Goal: Task Accomplishment & Management: Manage account settings

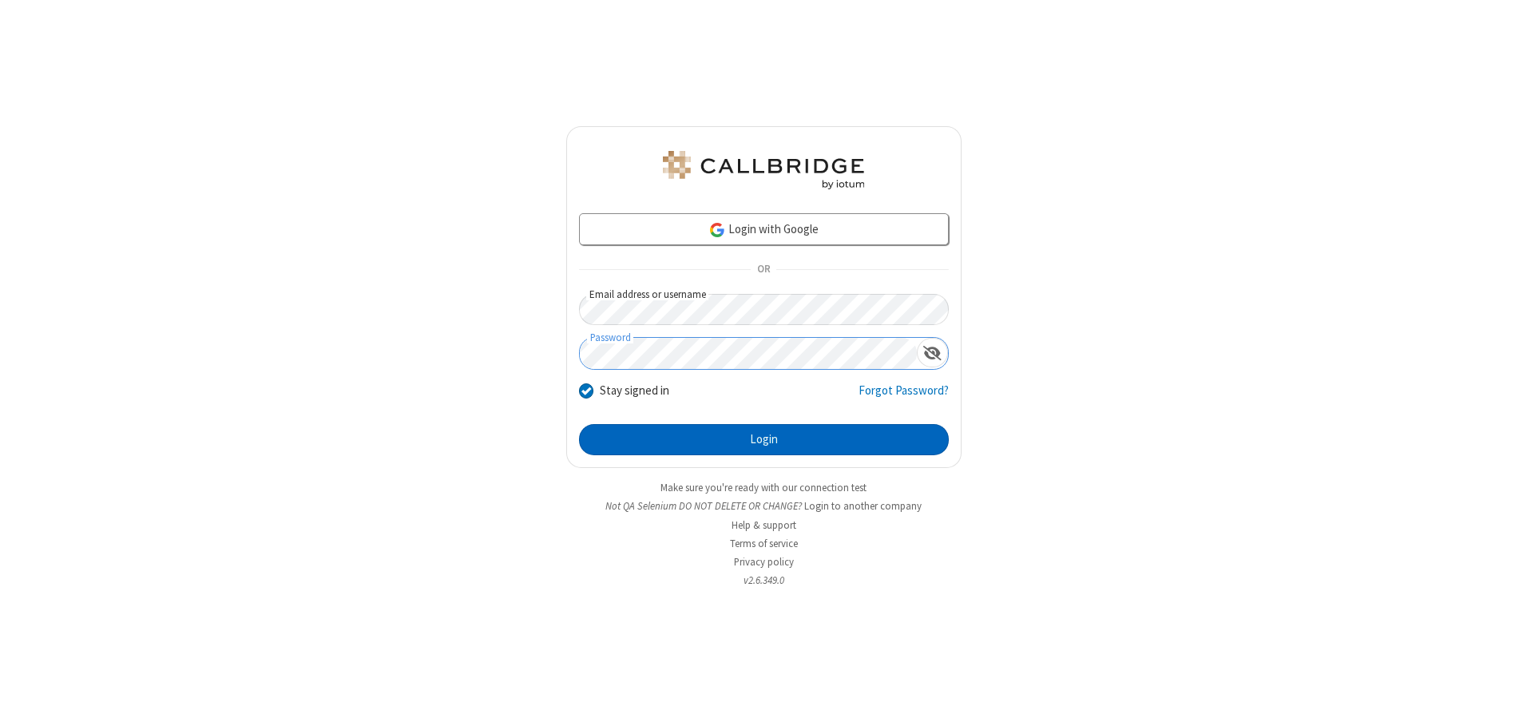
click at [764, 439] on button "Login" at bounding box center [764, 440] width 370 height 32
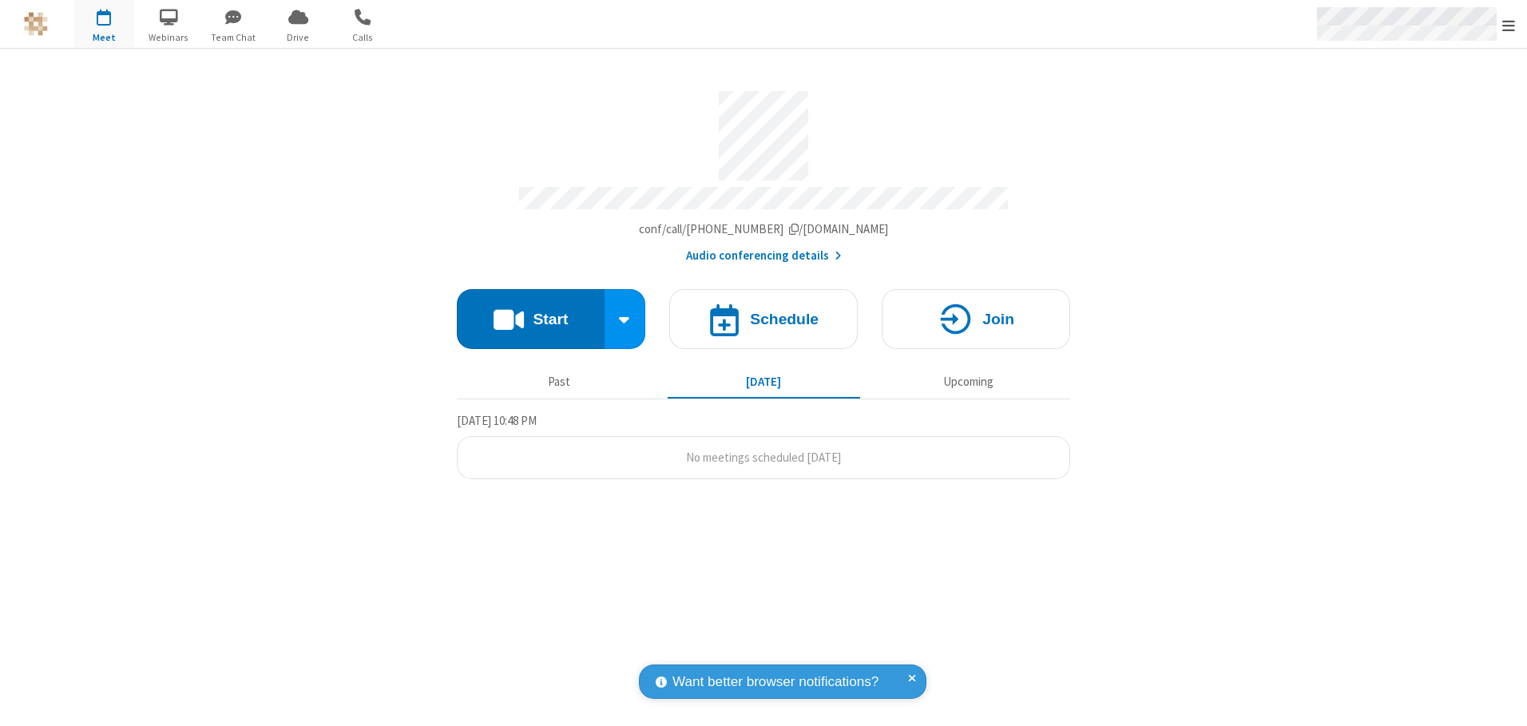
click at [1509, 25] on span "Open menu" at bounding box center [1509, 26] width 13 height 16
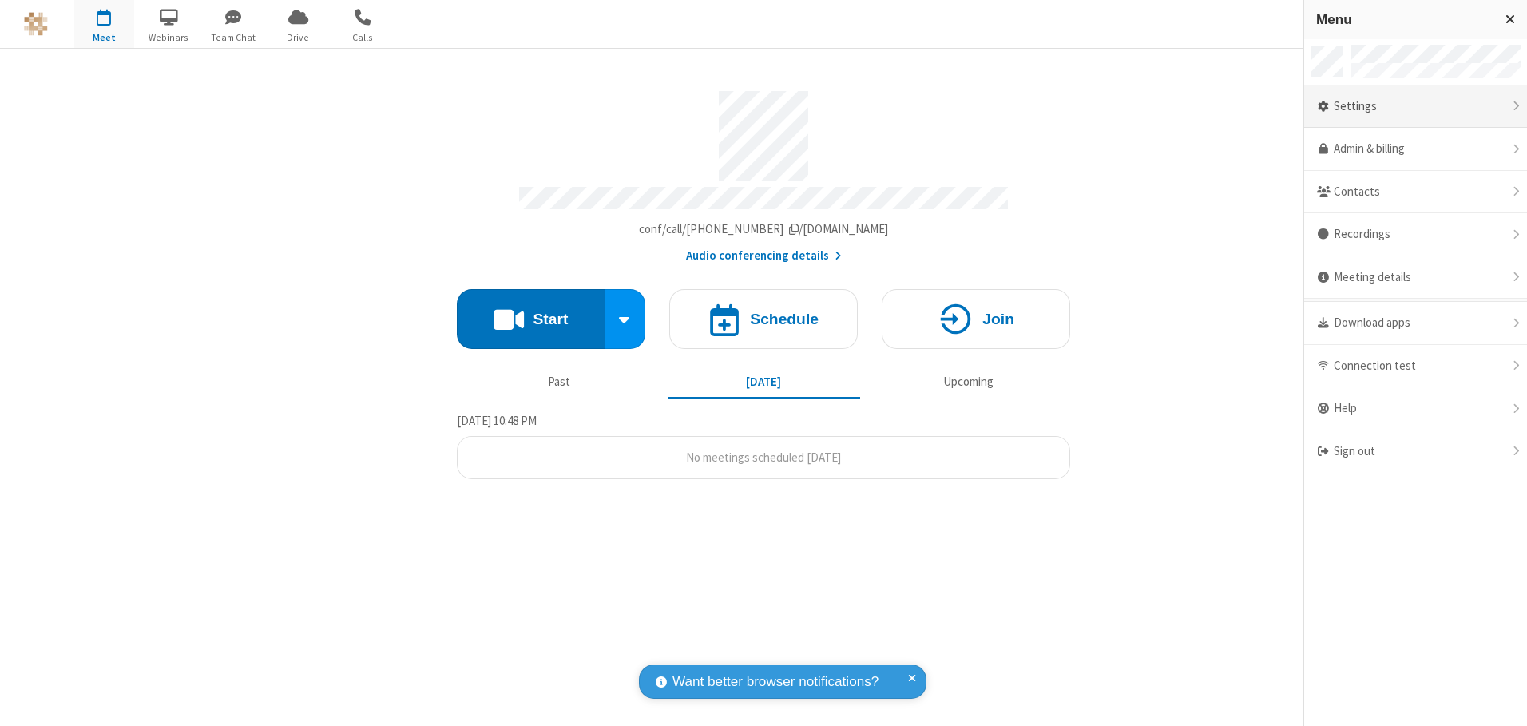
click at [1415, 106] on div "Settings" at bounding box center [1415, 106] width 223 height 43
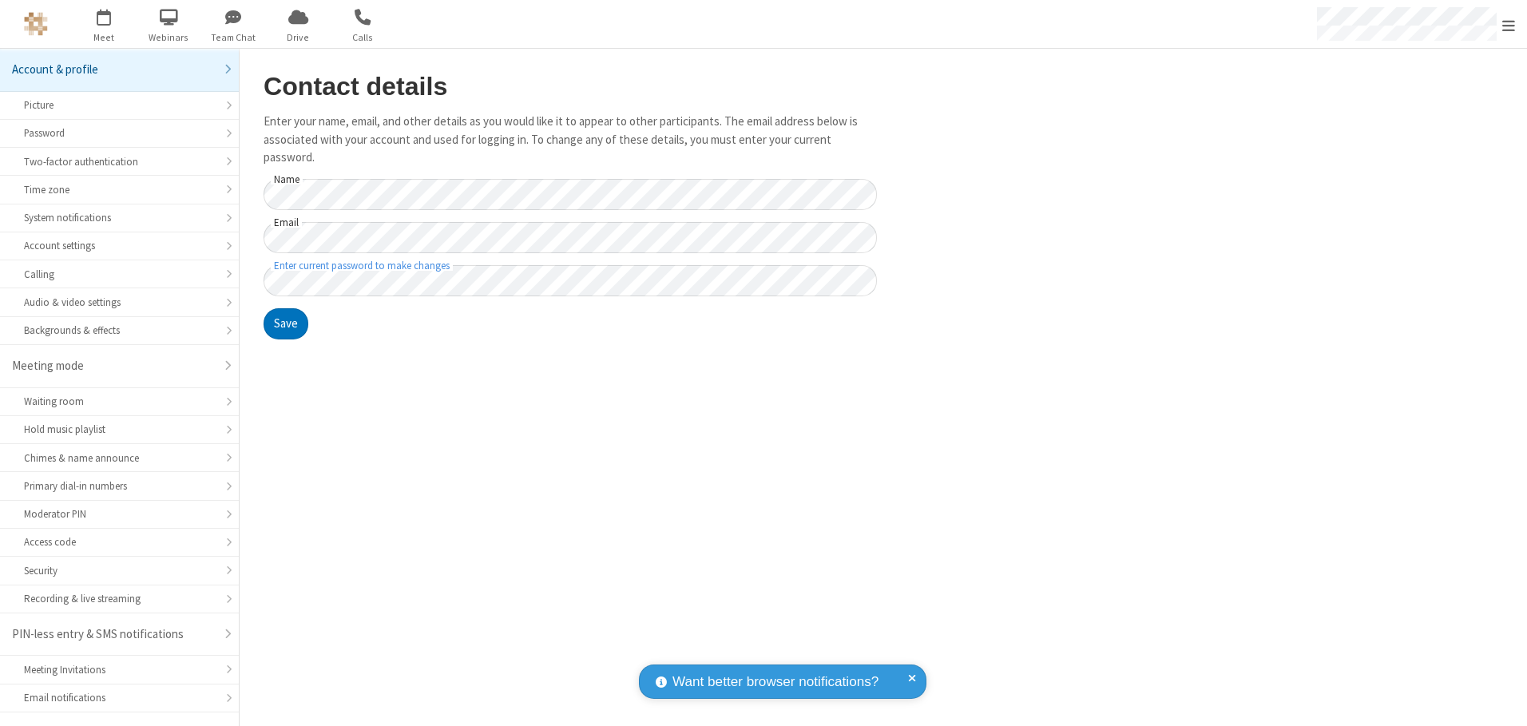
scroll to position [28, 0]
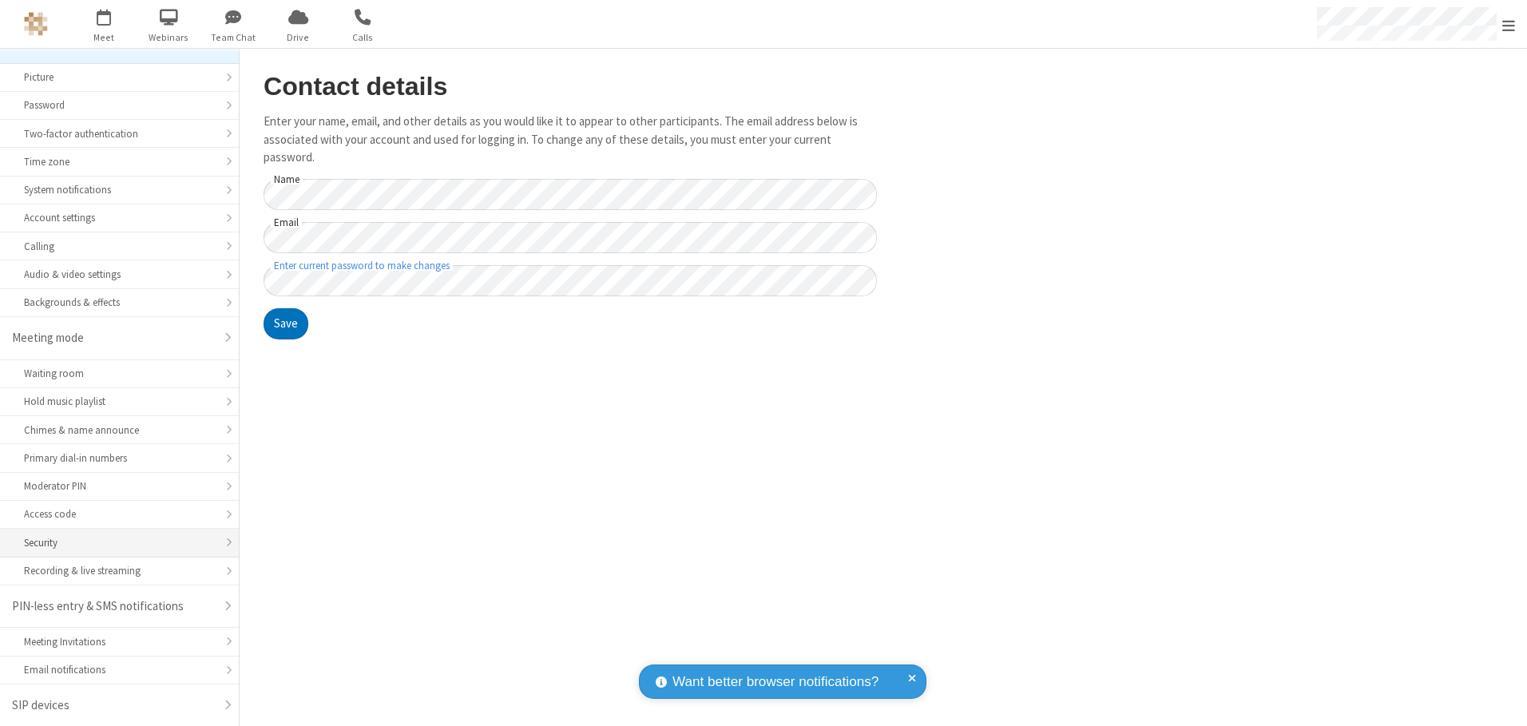
click at [113, 542] on div "Security" at bounding box center [119, 542] width 191 height 15
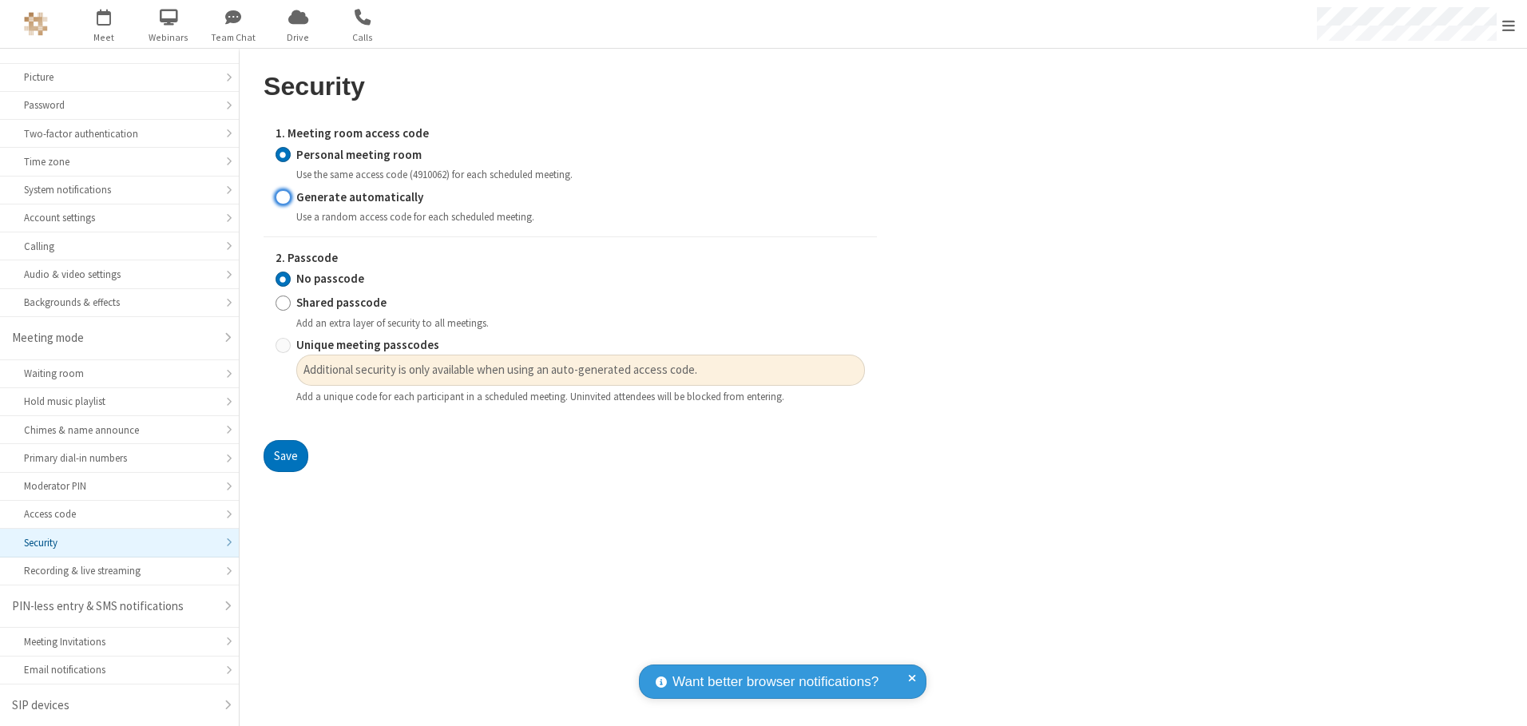
click at [283, 197] on input "Generate automatically" at bounding box center [283, 197] width 15 height 17
radio input "true"
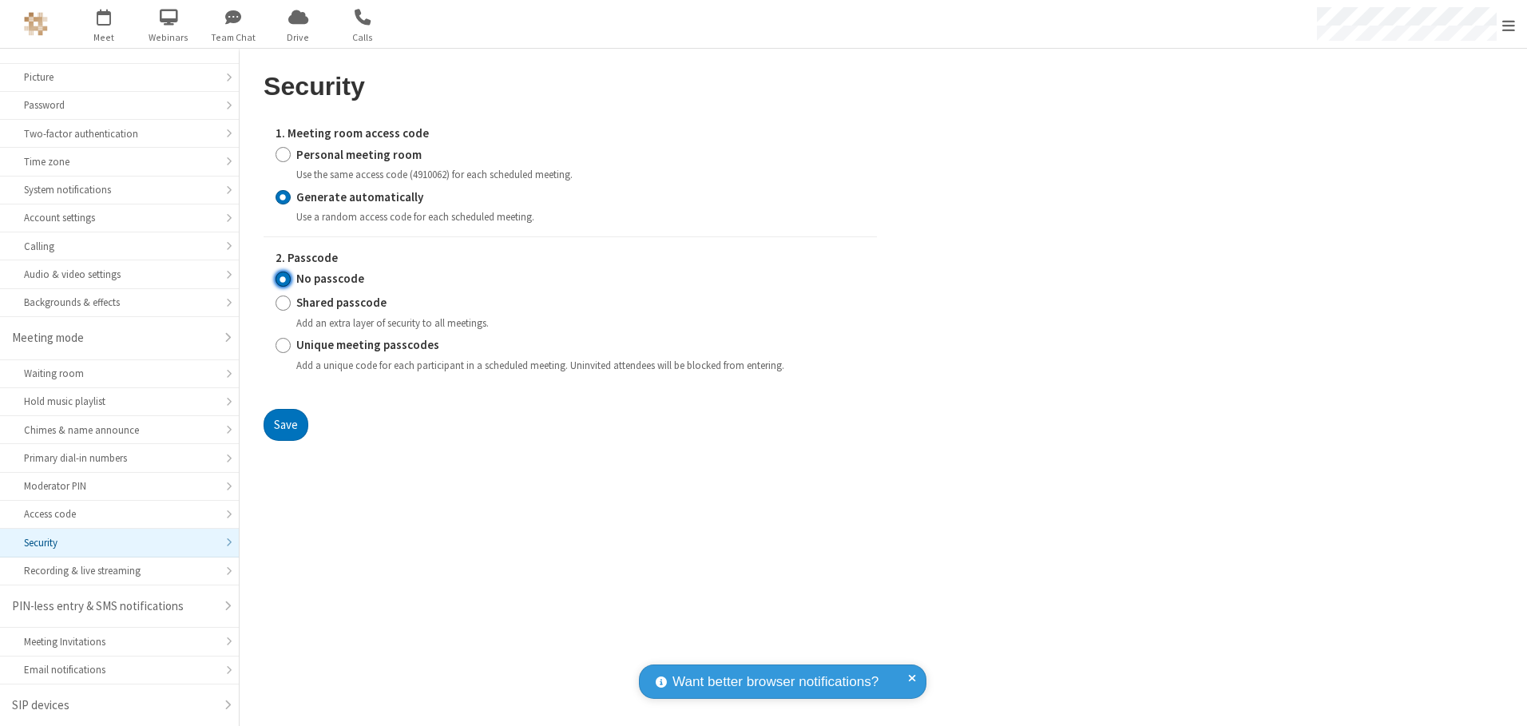
click at [283, 279] on input "No passcode" at bounding box center [283, 279] width 15 height 17
click at [285, 424] on button "Save" at bounding box center [286, 425] width 45 height 32
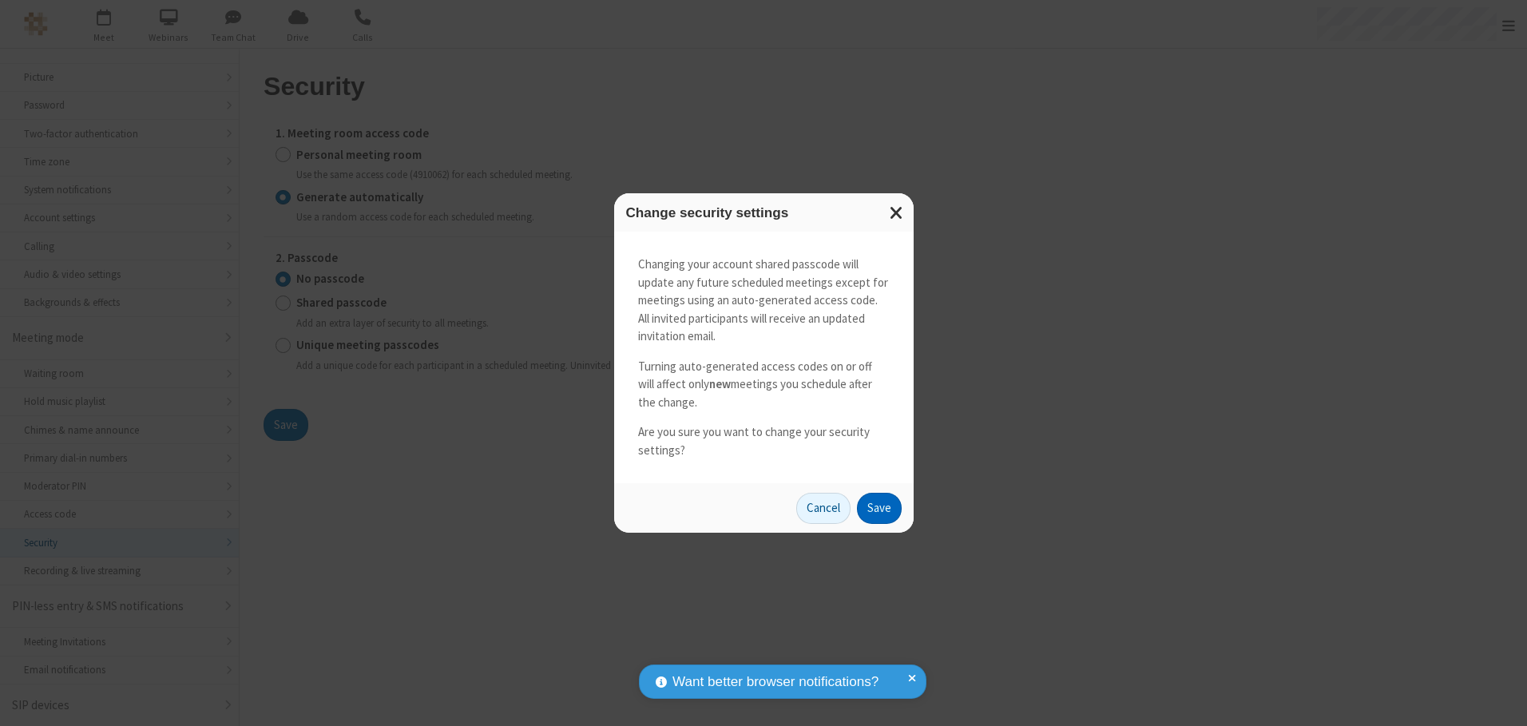
click at [879, 508] on button "Save" at bounding box center [879, 509] width 45 height 32
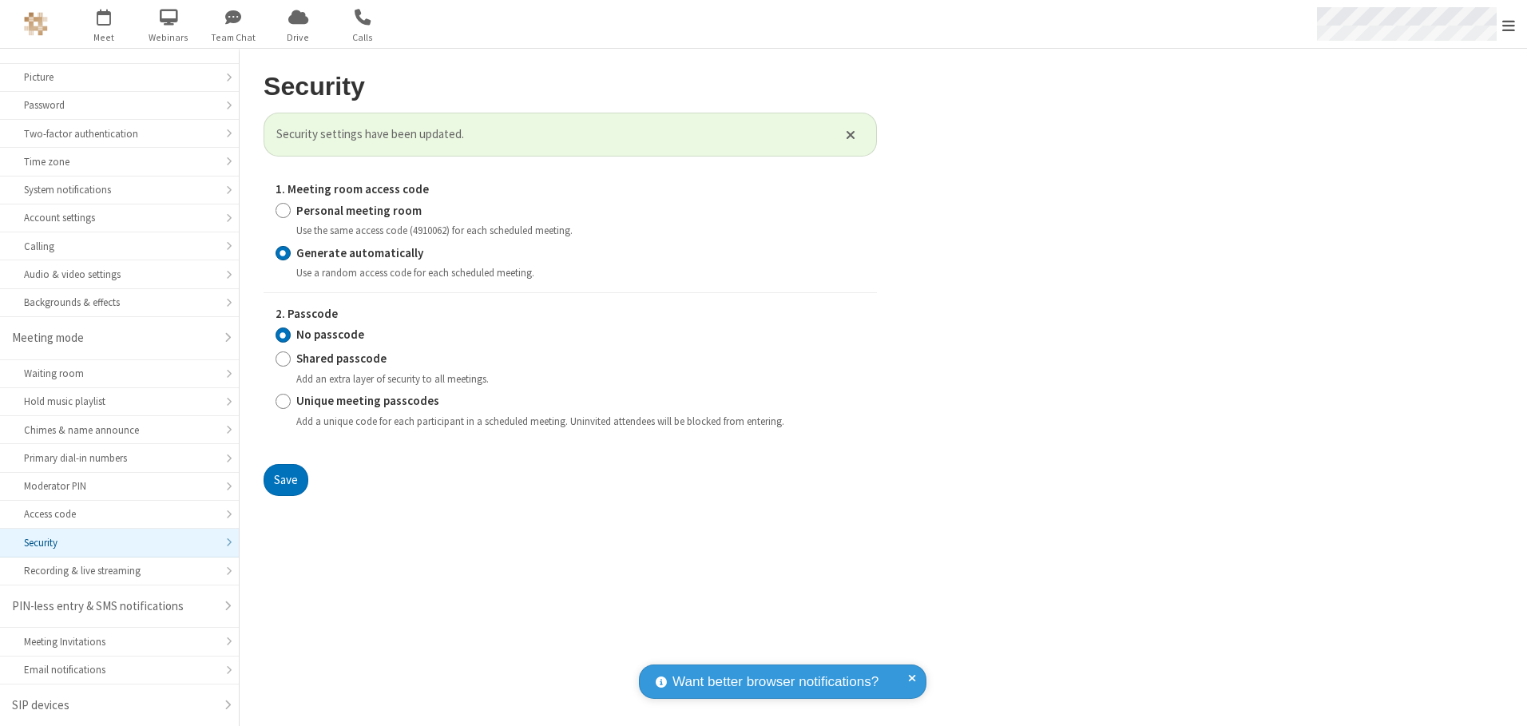
click at [1509, 25] on span "Open menu" at bounding box center [1509, 26] width 13 height 16
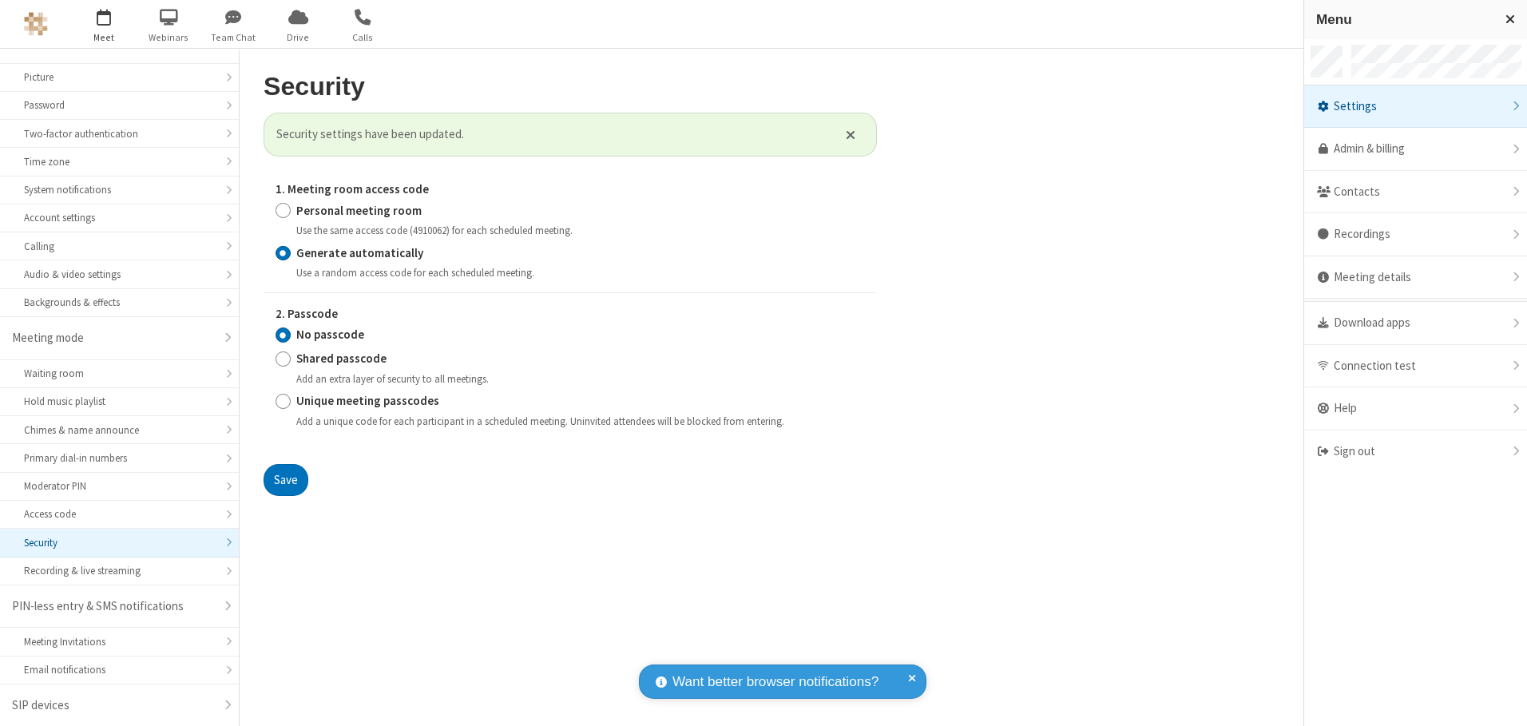
click at [104, 24] on span "button" at bounding box center [104, 16] width 60 height 27
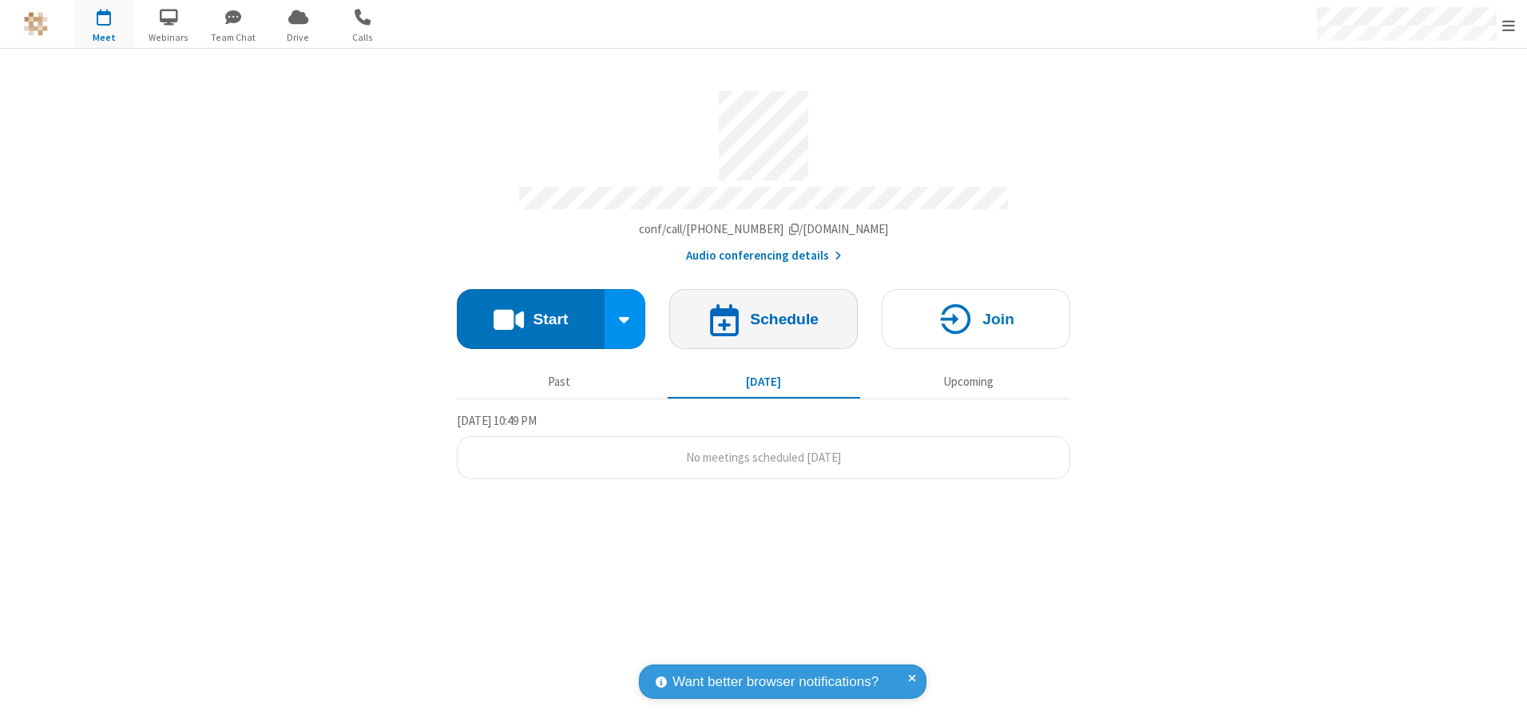
click at [764, 313] on h4 "Schedule" at bounding box center [784, 319] width 69 height 15
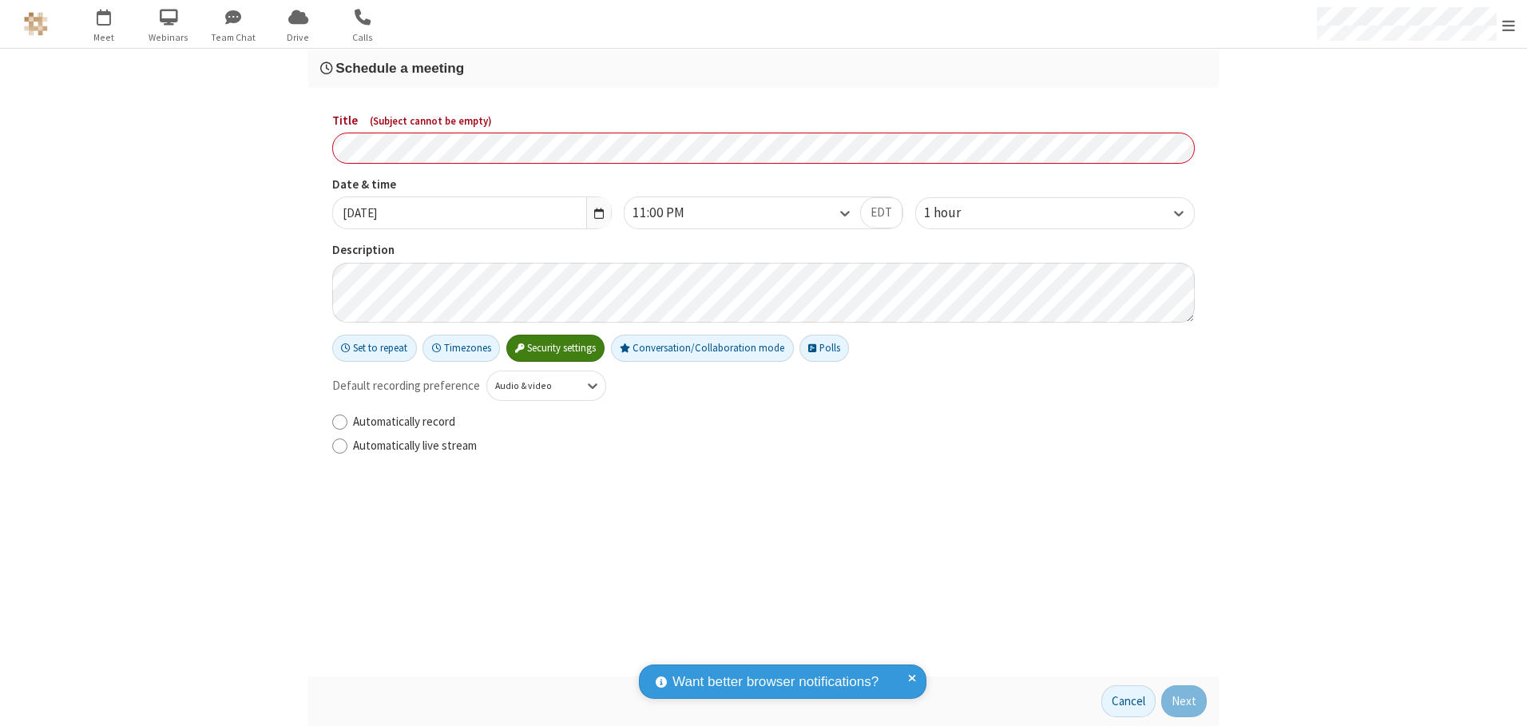
click at [764, 68] on h3 "Schedule a meeting" at bounding box center [763, 68] width 887 height 15
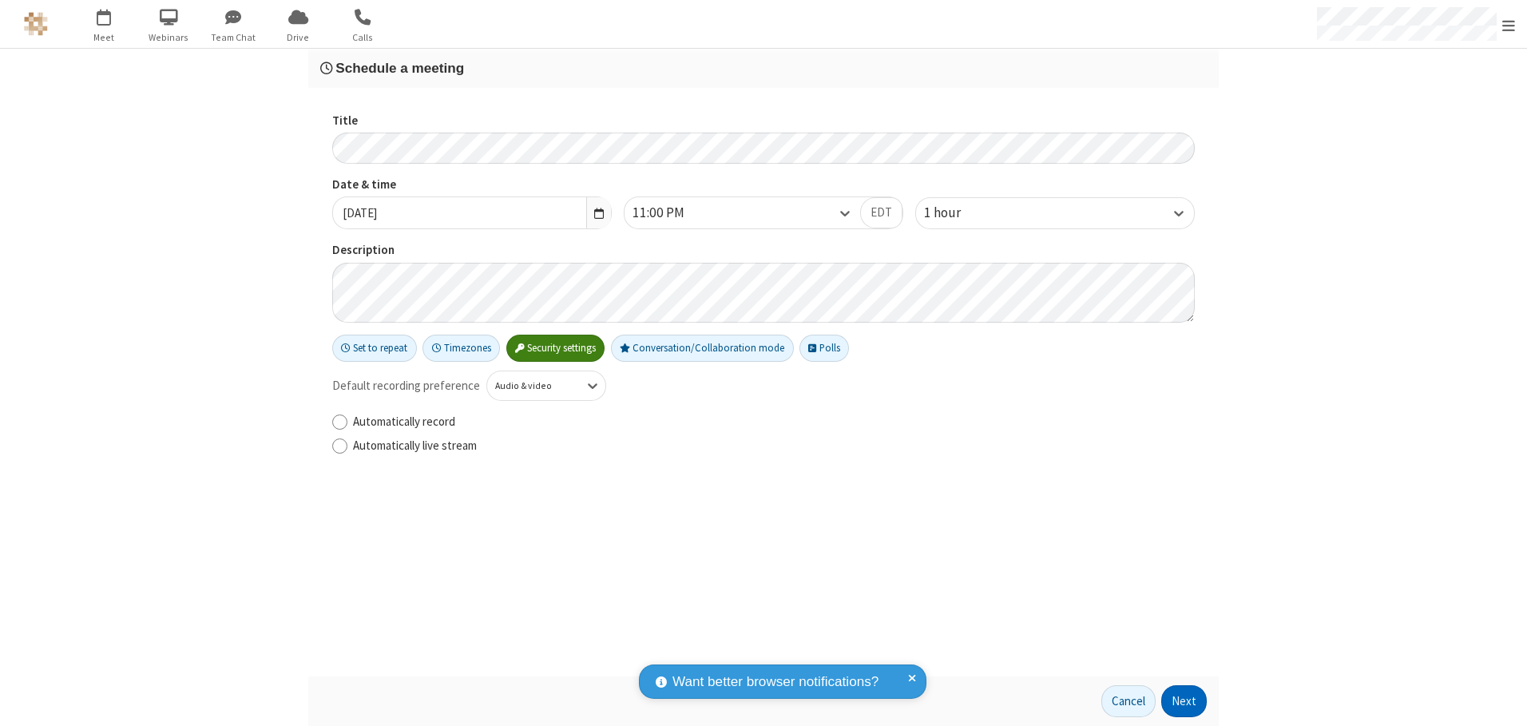
click at [1185, 701] on button "Next" at bounding box center [1184, 701] width 46 height 32
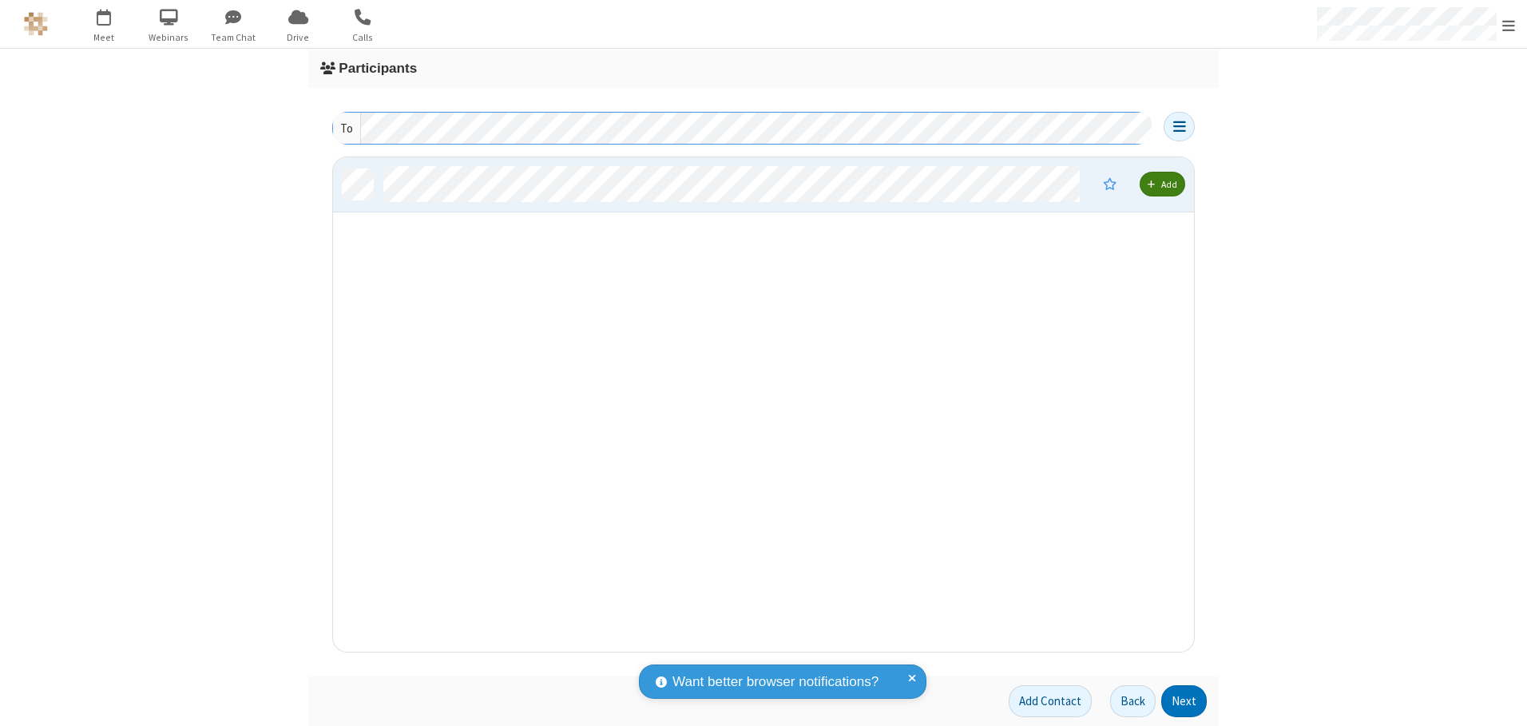
scroll to position [482, 849]
click at [1185, 701] on button "Next" at bounding box center [1184, 701] width 46 height 32
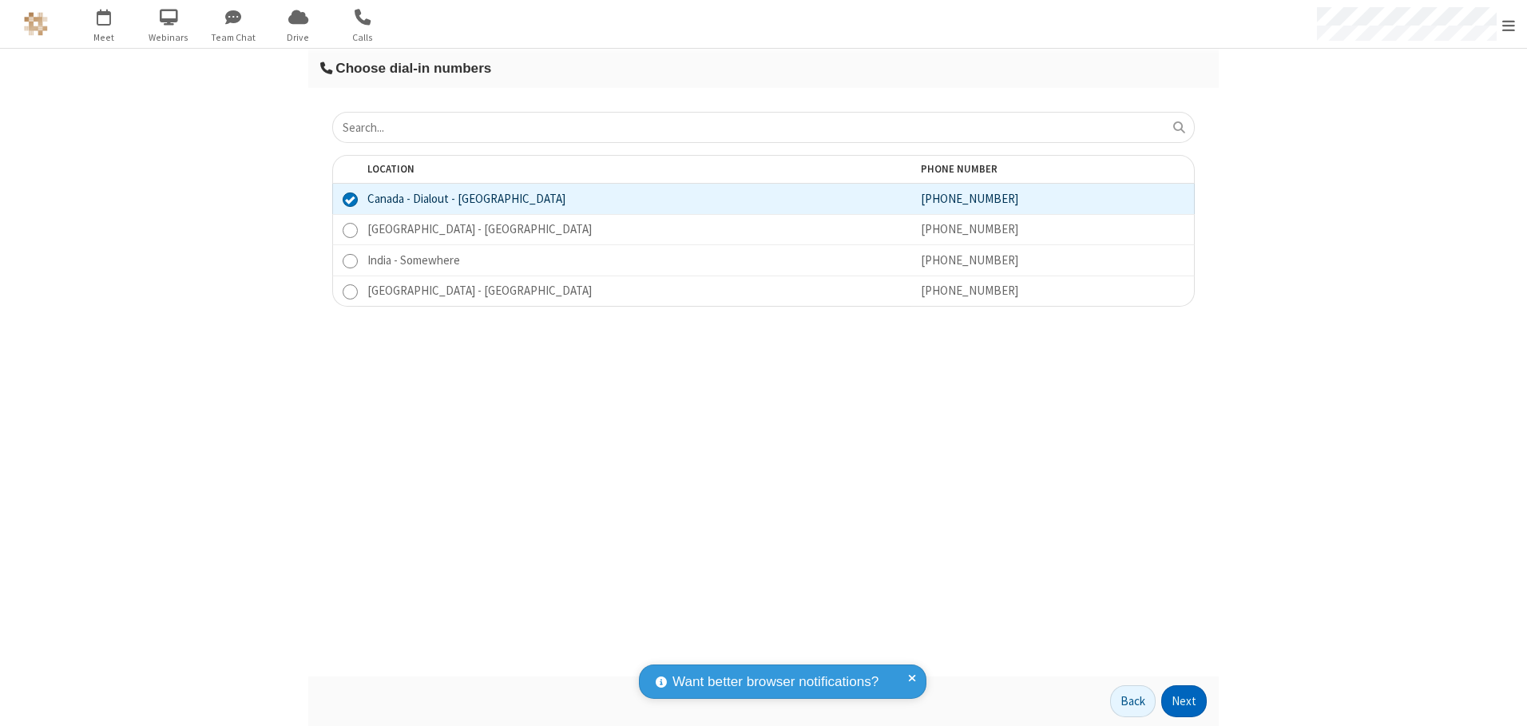
click at [1185, 701] on button "Next" at bounding box center [1184, 701] width 46 height 32
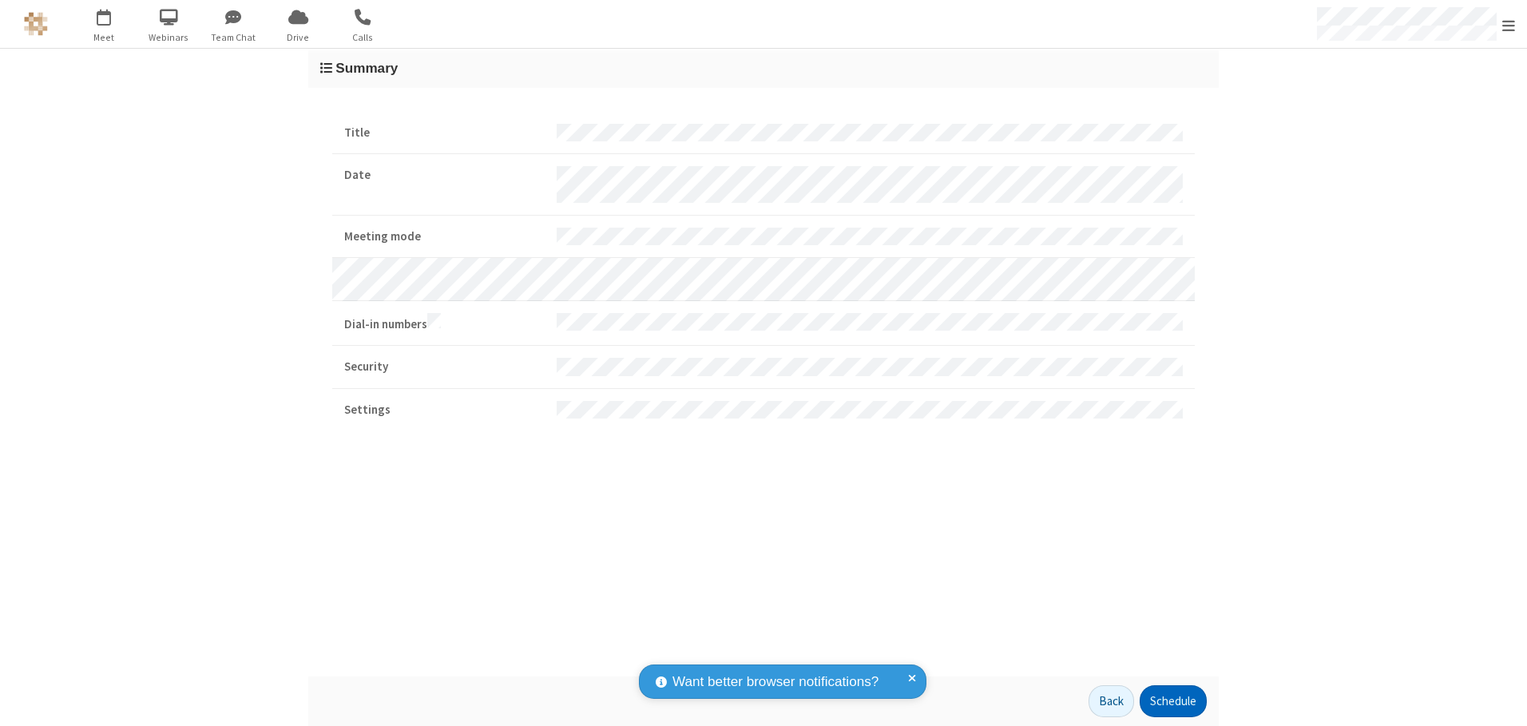
click at [1173, 701] on button "Schedule" at bounding box center [1173, 701] width 67 height 32
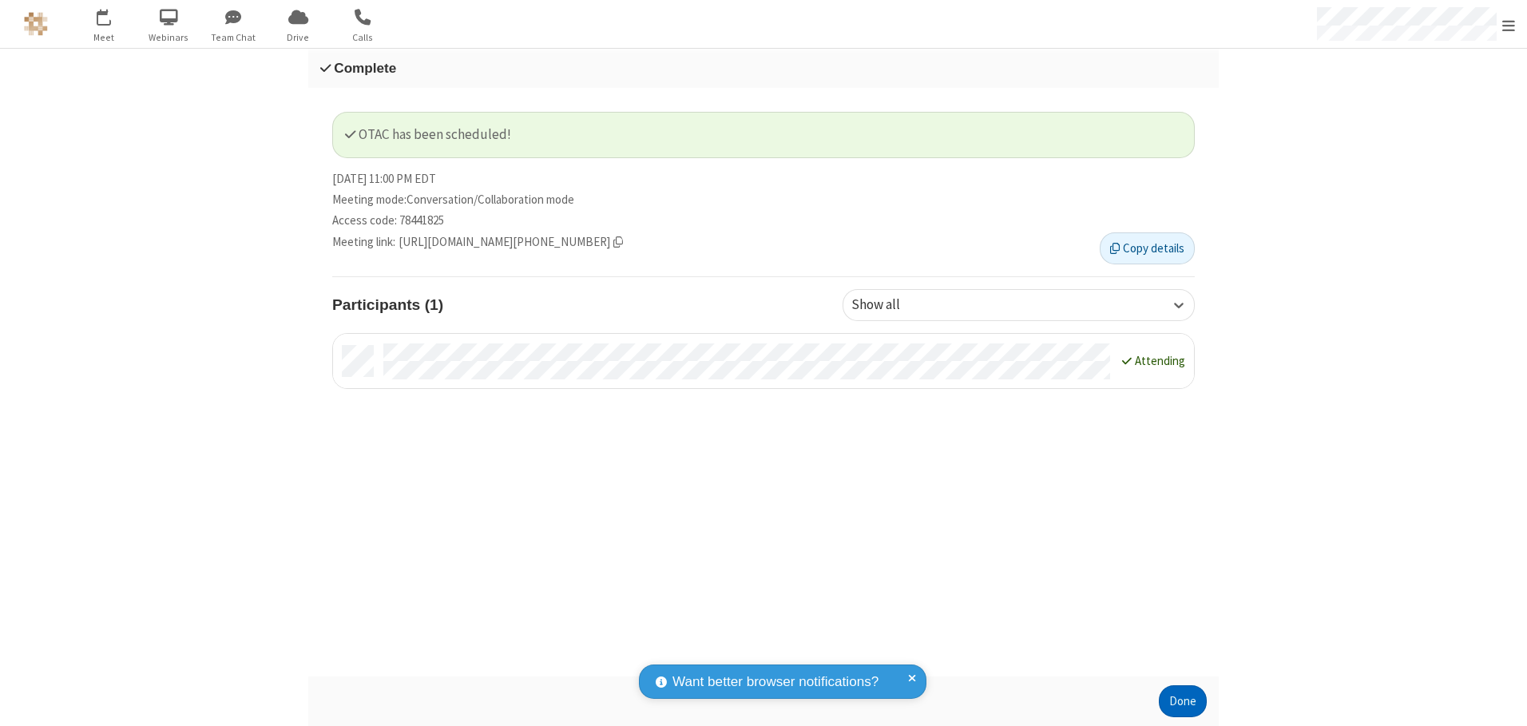
click at [1183, 701] on button "Done" at bounding box center [1183, 701] width 48 height 32
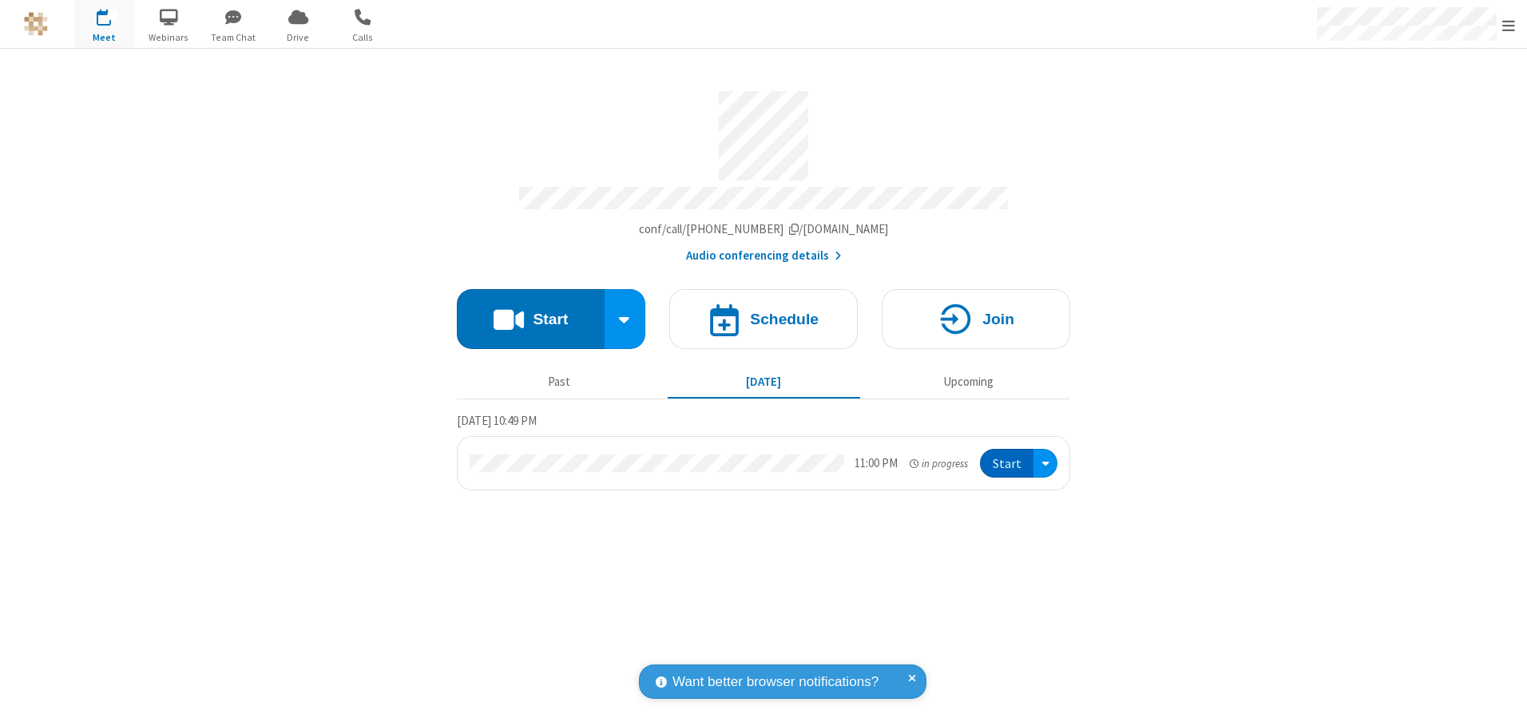
click at [1008, 458] on button "Start" at bounding box center [1007, 464] width 54 height 30
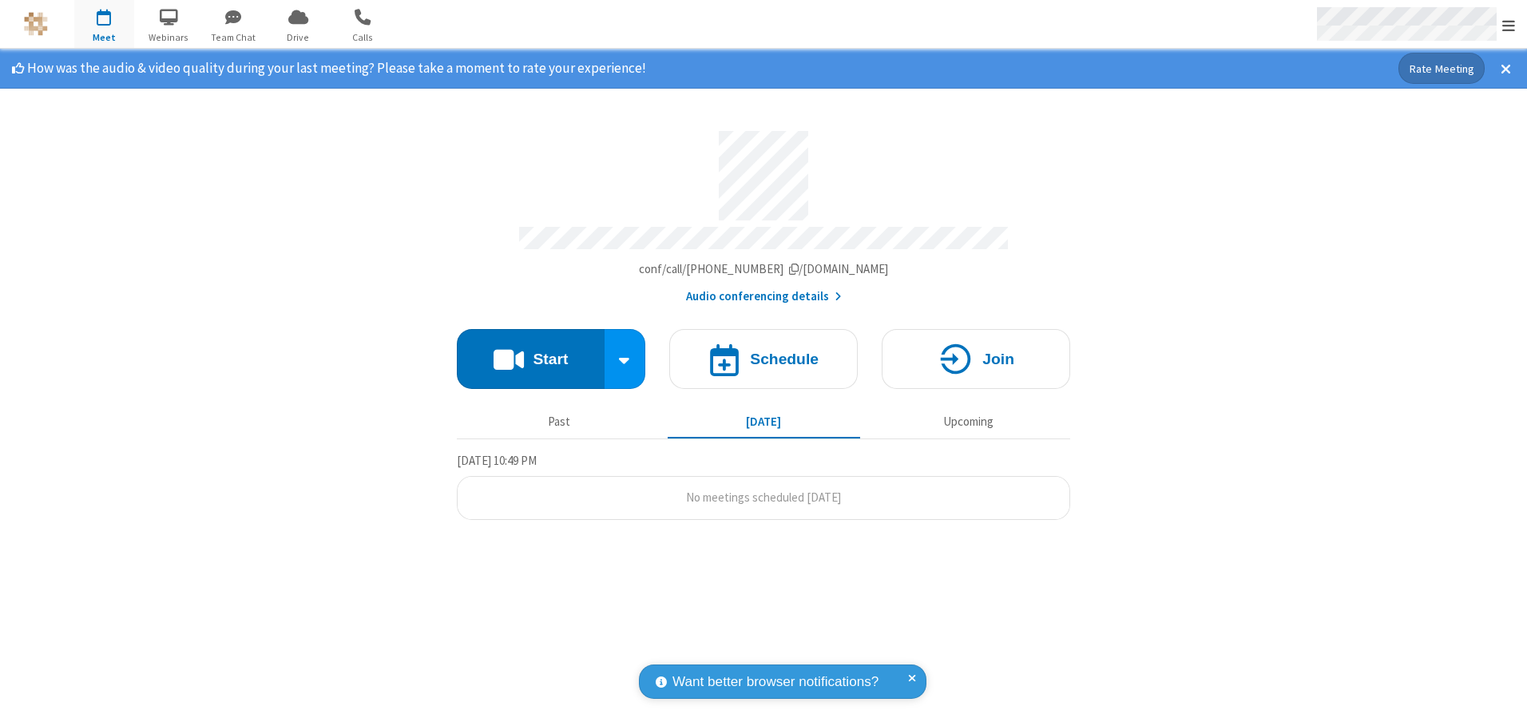
click at [1509, 25] on span "Open menu" at bounding box center [1509, 26] width 13 height 16
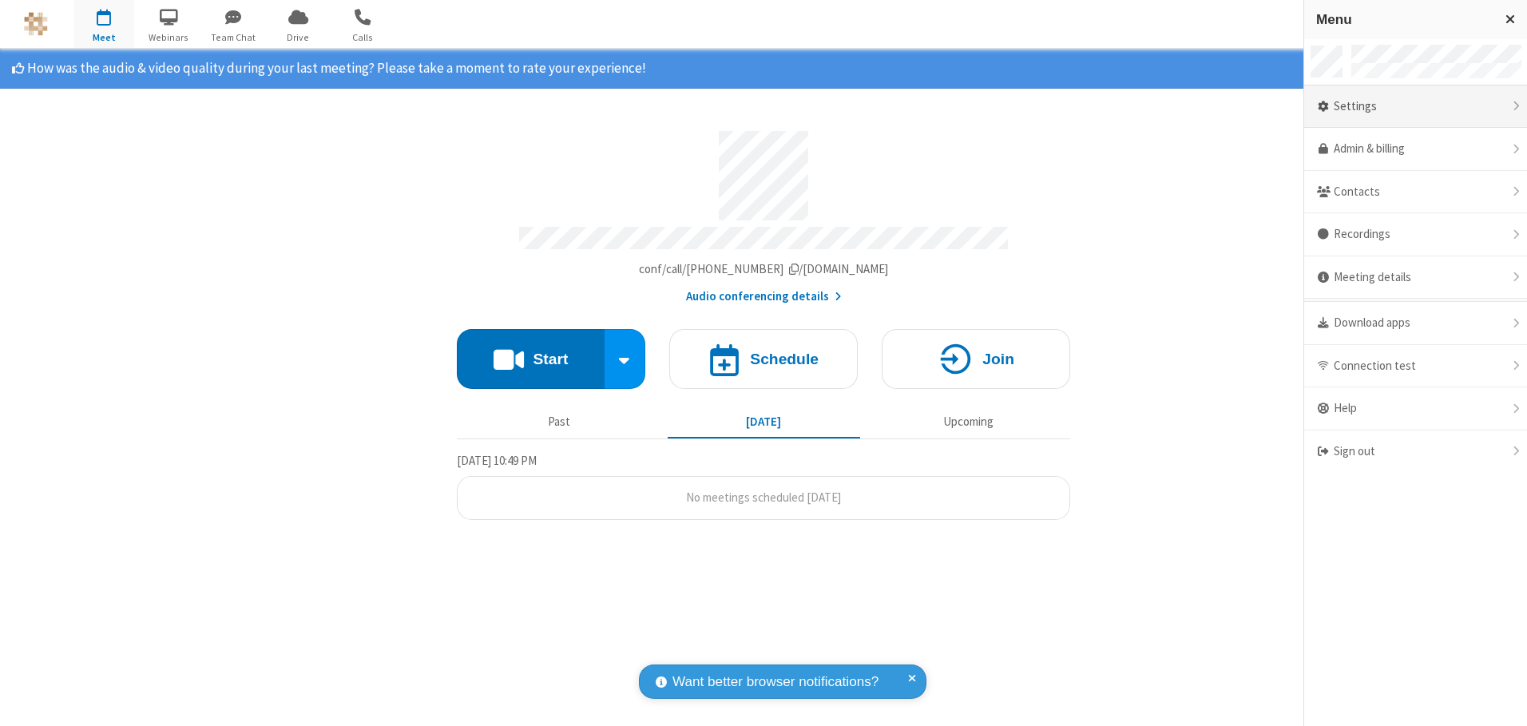
click at [1415, 106] on div "Settings" at bounding box center [1415, 106] width 223 height 43
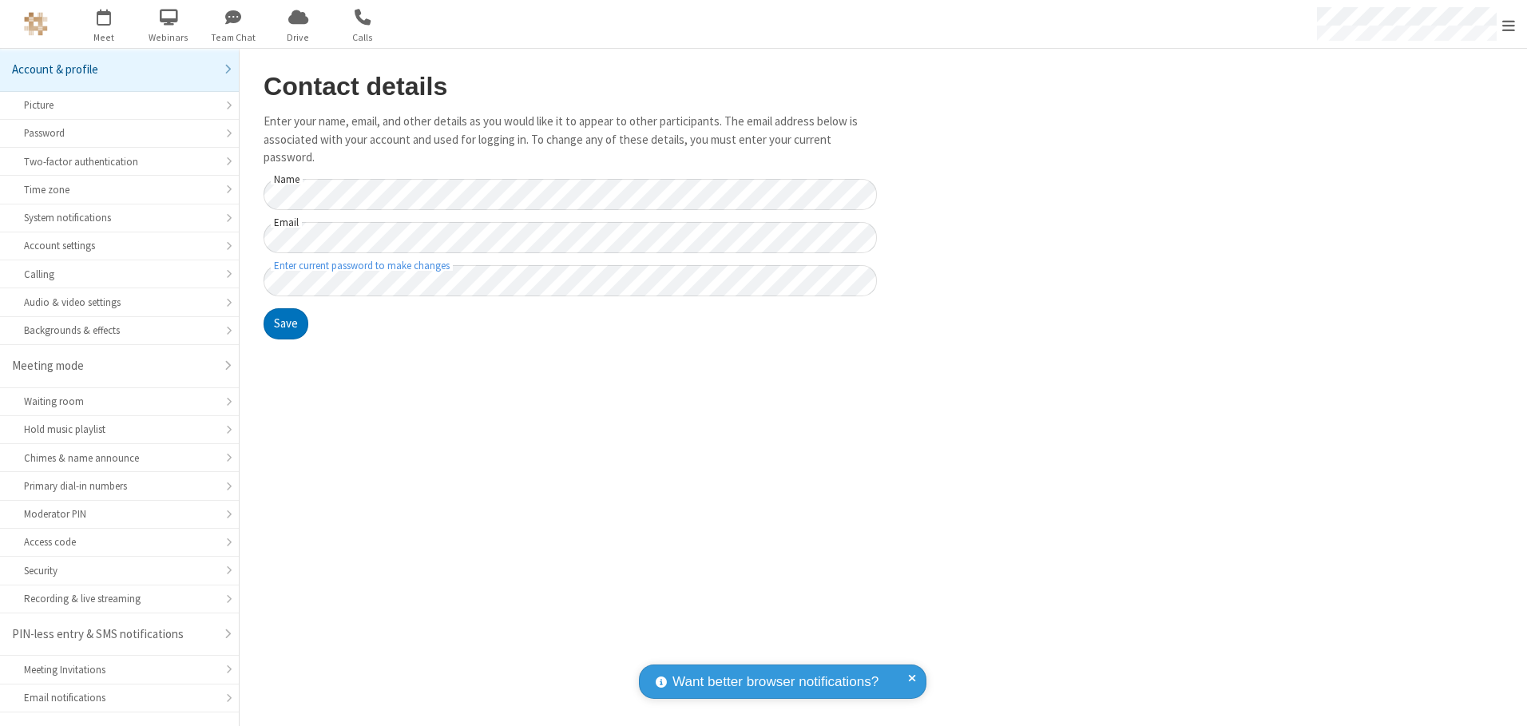
scroll to position [28, 0]
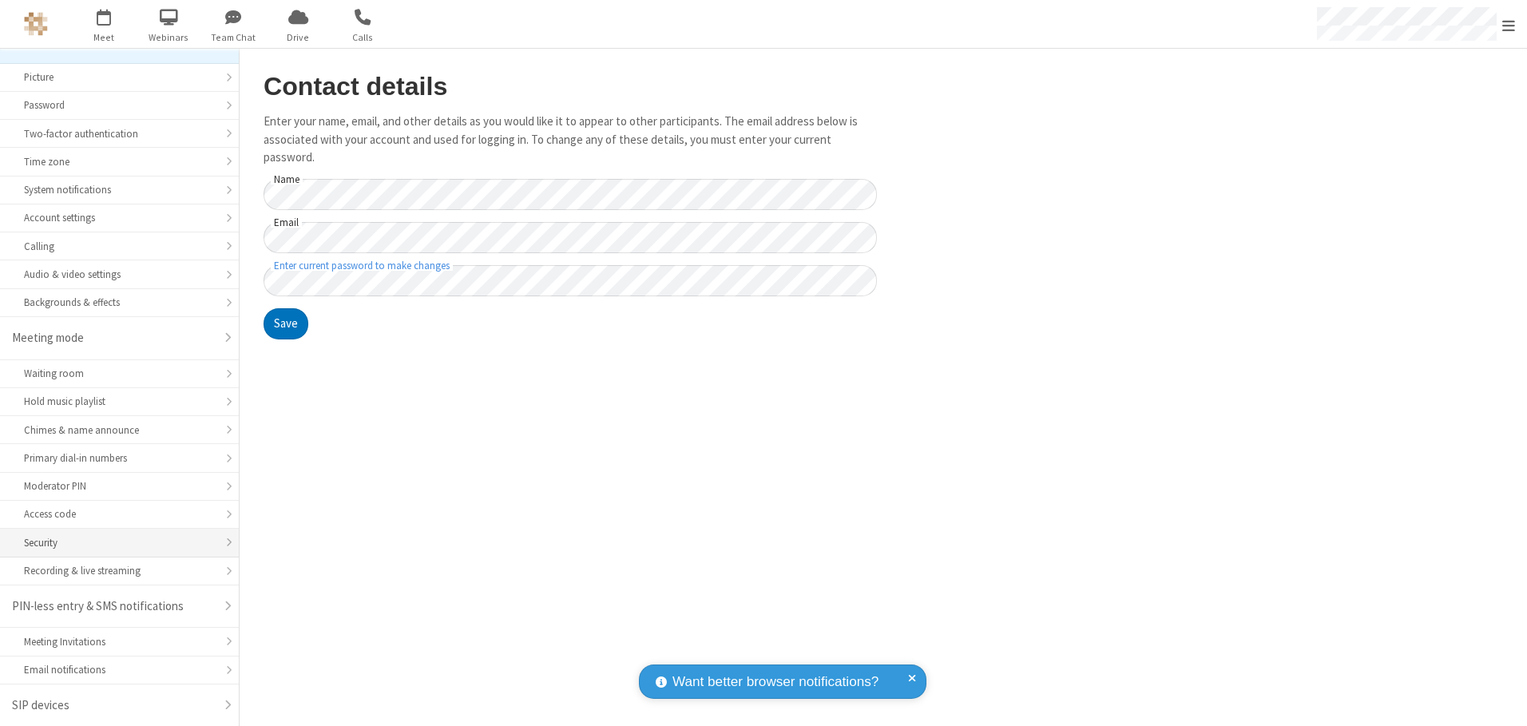
click at [113, 542] on div "Security" at bounding box center [119, 542] width 191 height 15
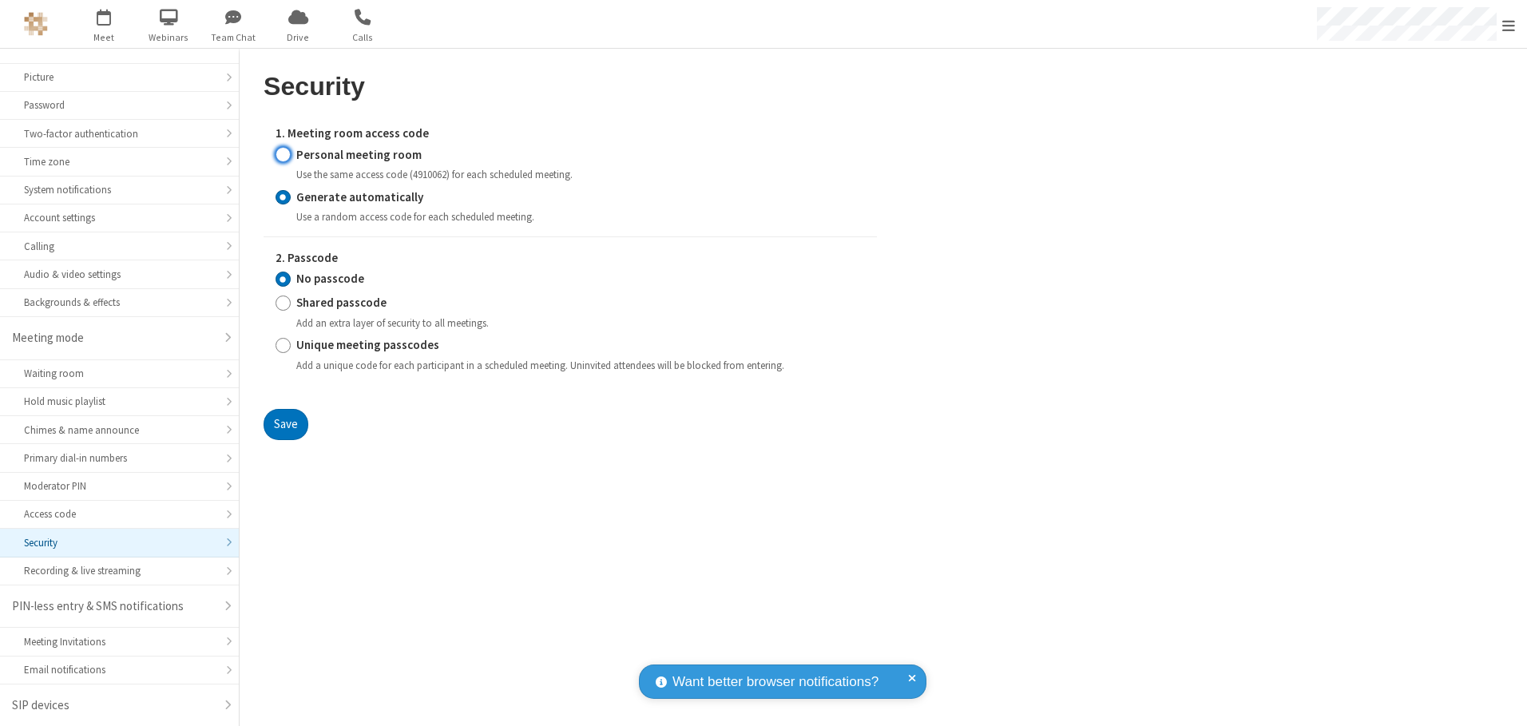
click at [283, 154] on input "Personal meeting room" at bounding box center [283, 154] width 15 height 17
radio input "true"
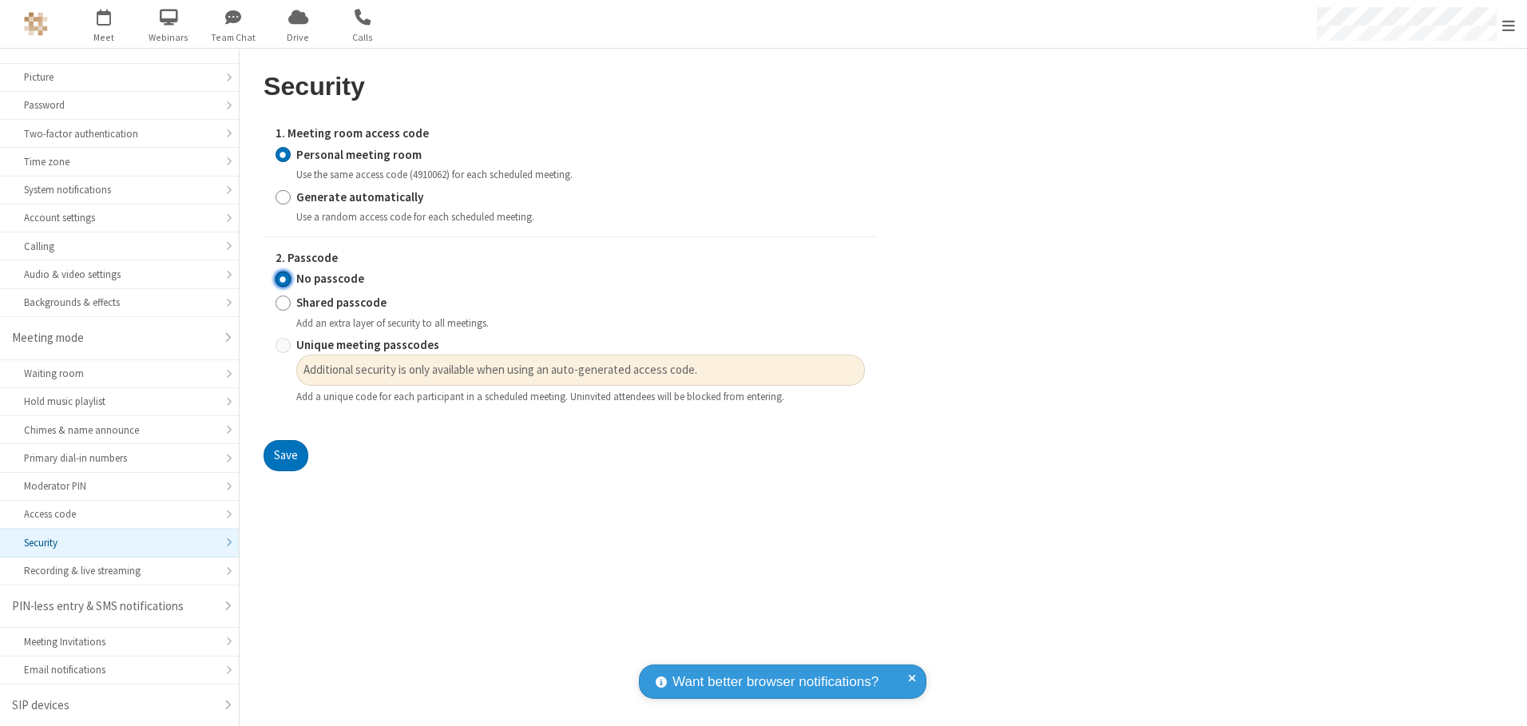
click at [283, 279] on input "No passcode" at bounding box center [283, 279] width 15 height 17
click at [285, 456] on button "Save" at bounding box center [286, 456] width 45 height 32
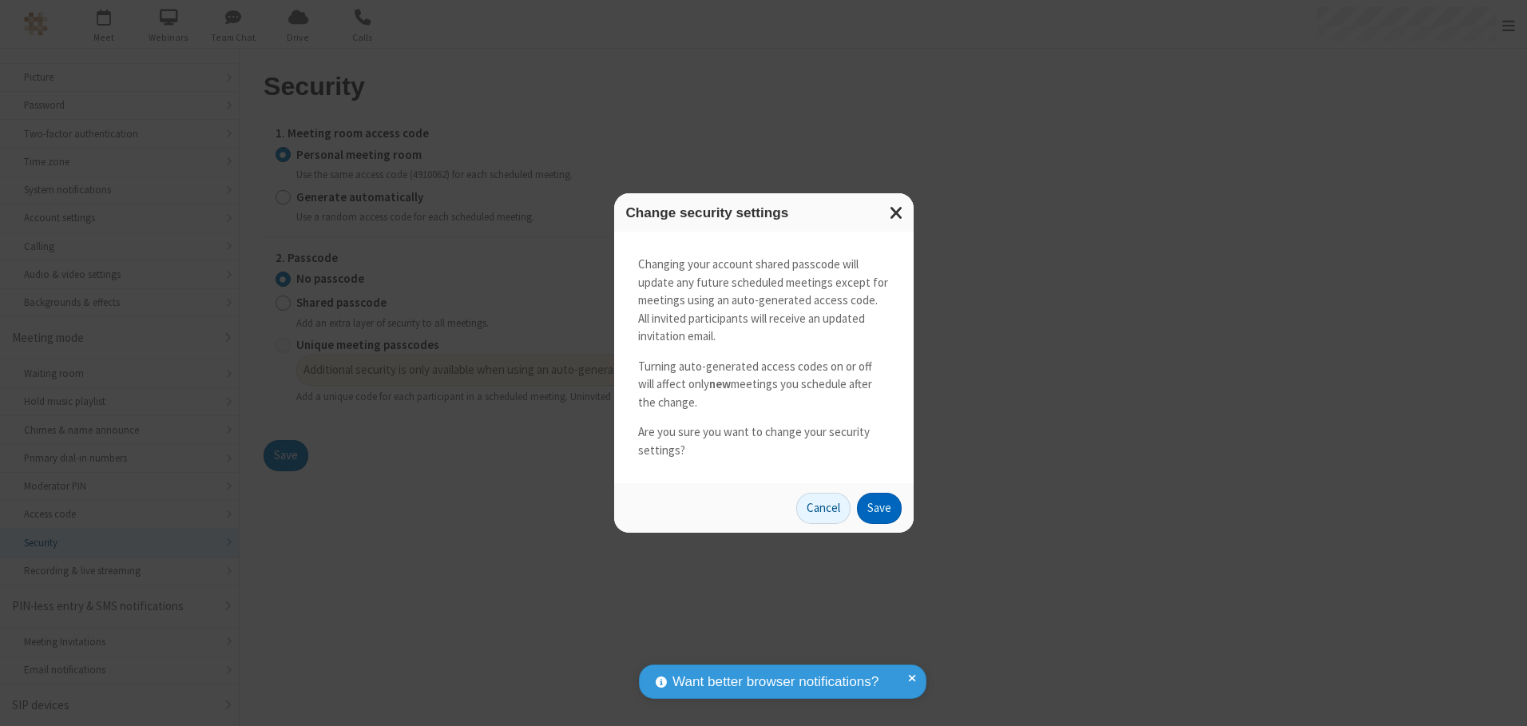
click at [879, 508] on button "Save" at bounding box center [879, 509] width 45 height 32
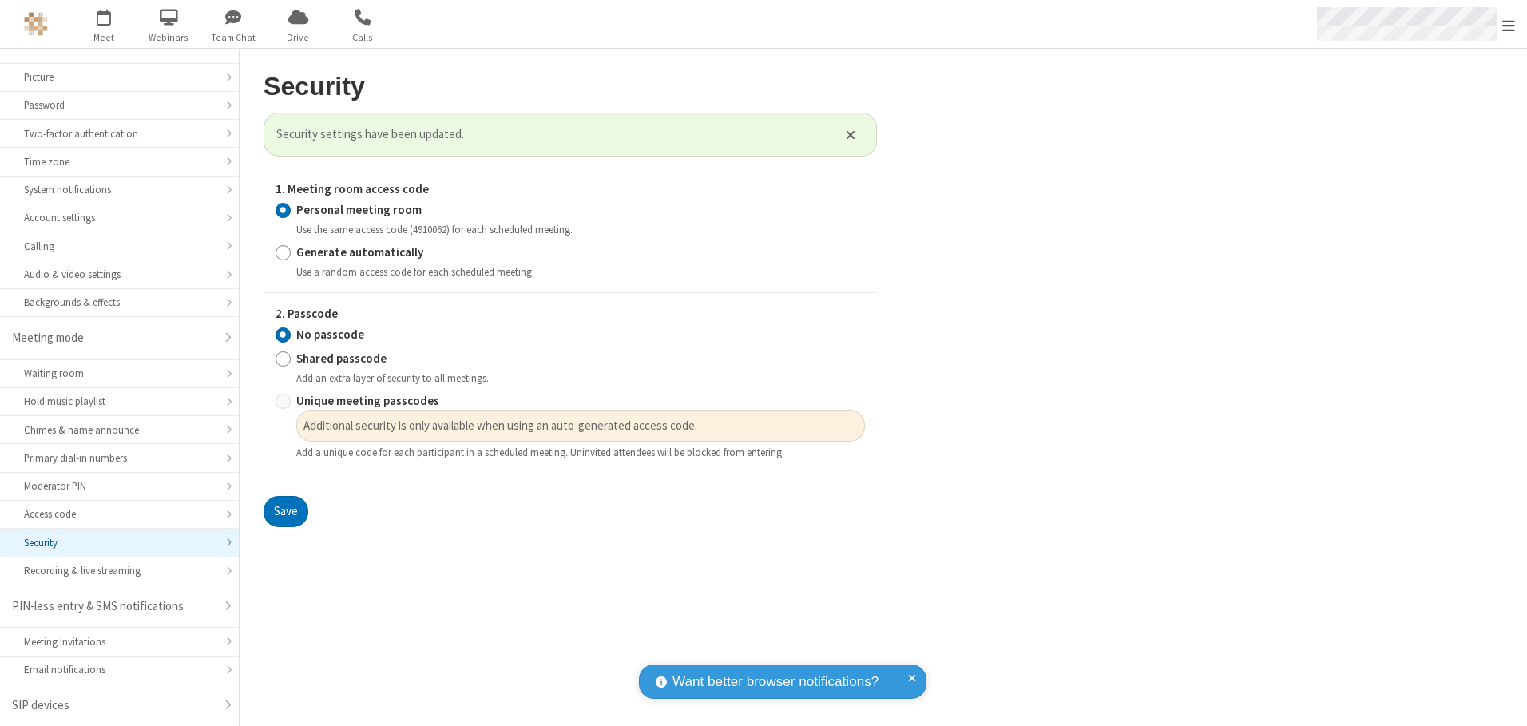
click at [1509, 24] on span "Open menu" at bounding box center [1509, 26] width 13 height 16
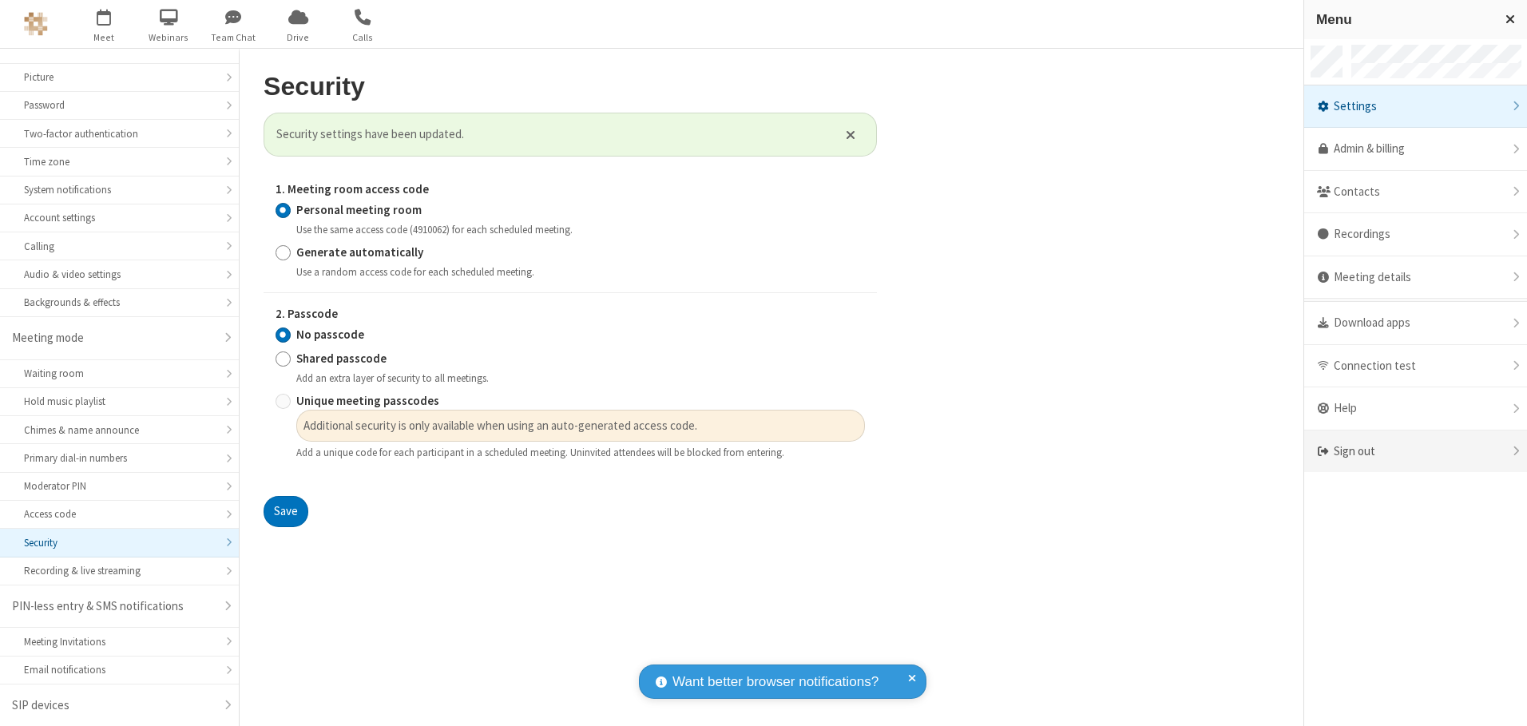
click at [1415, 451] on div "Sign out" at bounding box center [1415, 452] width 223 height 42
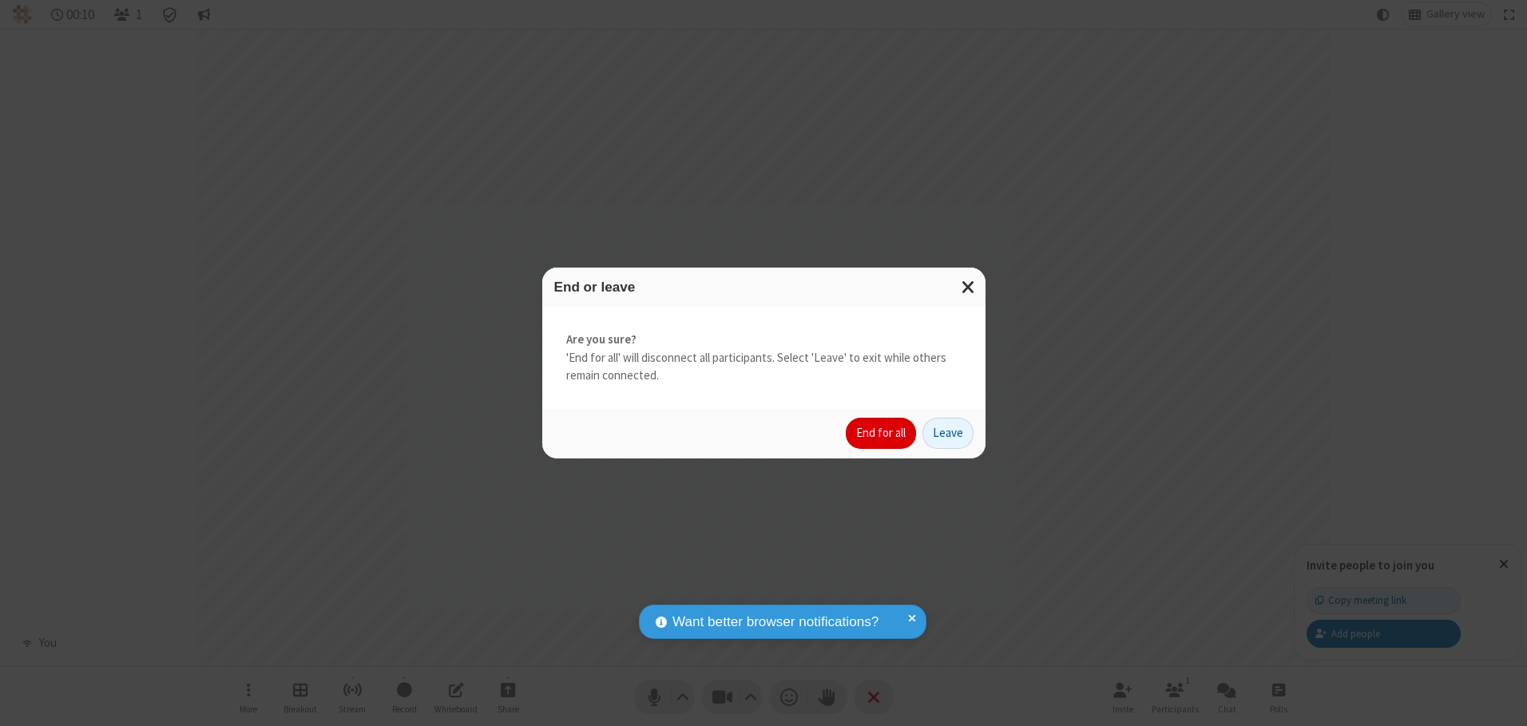
click at [882, 433] on button "End for all" at bounding box center [881, 434] width 70 height 32
